Goal: Task Accomplishment & Management: Manage account settings

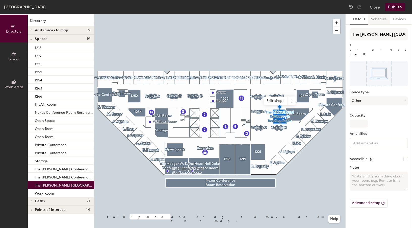
click at [377, 21] on button "Schedule" at bounding box center [379, 19] width 22 height 10
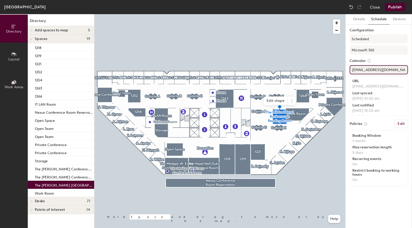
drag, startPoint x: 403, startPoint y: 71, endPoint x: 349, endPoint y: 68, distance: 54.3
click at [349, 68] on div "Details Schedule Devices Configuration Scheduled Microsoft 365 Calendar HQLibra…" at bounding box center [378, 120] width 66 height 213
paste input "RoxboroughRm"
drag, startPoint x: 384, startPoint y: 70, endPoint x: 352, endPoint y: 67, distance: 32.7
click at [352, 67] on input "[EMAIL_ADDRESS][DOMAIN_NAME]" at bounding box center [378, 69] width 58 height 9
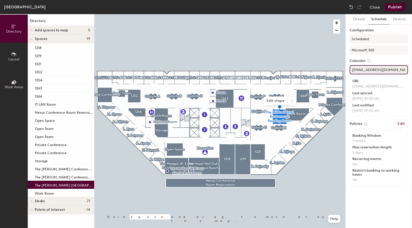
type input "[EMAIL_ADDRESS][DOMAIN_NAME]"
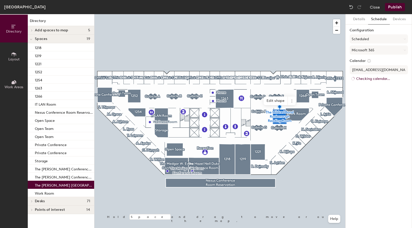
click at [364, 210] on div "Details Schedule Devices Configuration Scheduled Microsoft 365 Calendar Roxboro…" at bounding box center [378, 120] width 66 height 213
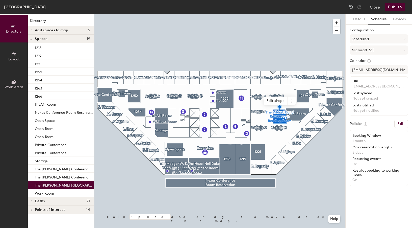
click at [395, 3] on button "Publish" at bounding box center [395, 7] width 20 height 8
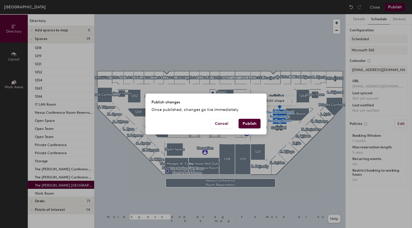
click at [248, 123] on button "Publish" at bounding box center [249, 124] width 22 height 10
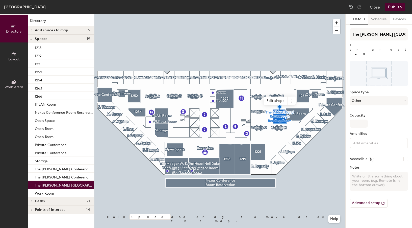
click at [379, 19] on button "Schedule" at bounding box center [379, 19] width 22 height 10
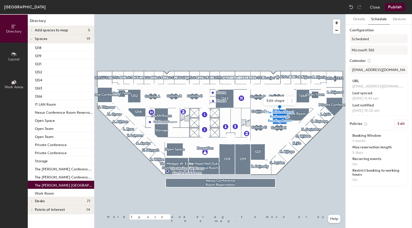
click at [205, 14] on div at bounding box center [219, 14] width 251 height 0
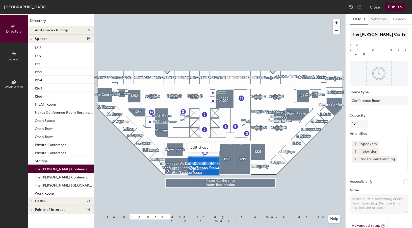
click at [380, 19] on button "Schedule" at bounding box center [379, 19] width 22 height 10
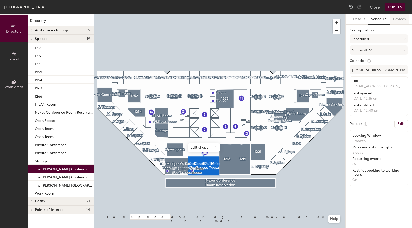
click at [399, 22] on button "Devices" at bounding box center [399, 19] width 19 height 10
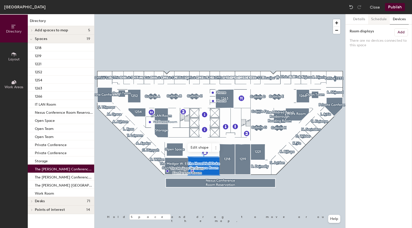
click at [381, 19] on button "Schedule" at bounding box center [379, 19] width 22 height 10
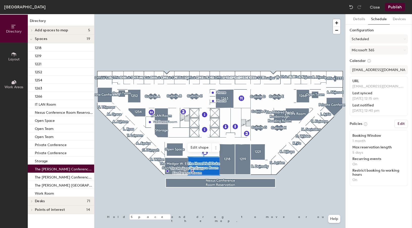
click at [402, 124] on h6 "Edit" at bounding box center [400, 124] width 7 height 4
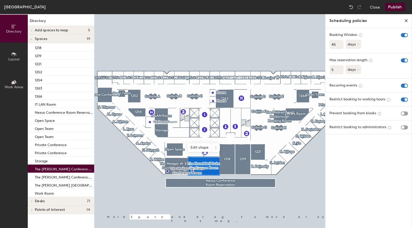
click at [405, 21] on icon "close policies" at bounding box center [406, 21] width 4 height 4
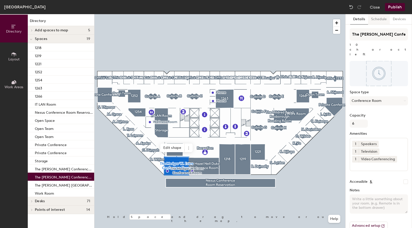
click at [380, 20] on button "Schedule" at bounding box center [379, 19] width 22 height 10
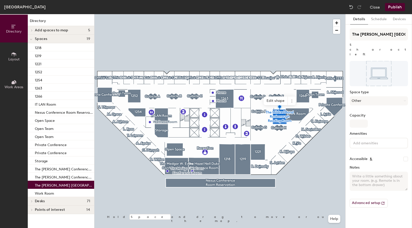
click at [362, 22] on button "Details" at bounding box center [359, 19] width 18 height 10
click at [372, 21] on button "Schedule" at bounding box center [379, 19] width 22 height 10
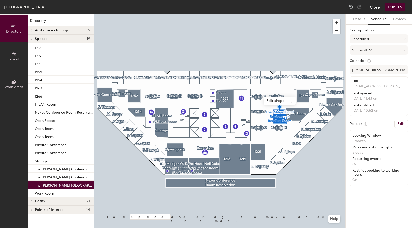
click at [373, 6] on button "Close" at bounding box center [375, 7] width 10 height 8
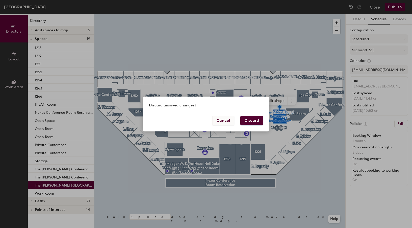
click at [227, 118] on button "Cancel" at bounding box center [223, 121] width 22 height 10
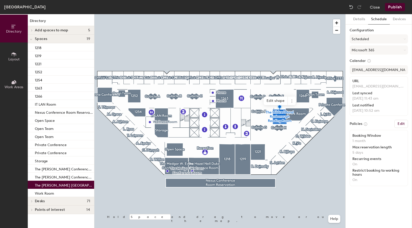
click at [398, 6] on button "Publish" at bounding box center [395, 7] width 20 height 8
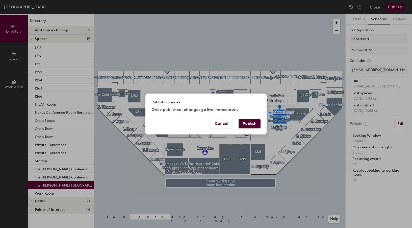
click at [251, 123] on button "Publish" at bounding box center [249, 124] width 22 height 10
